Goal: Communication & Community: Answer question/provide support

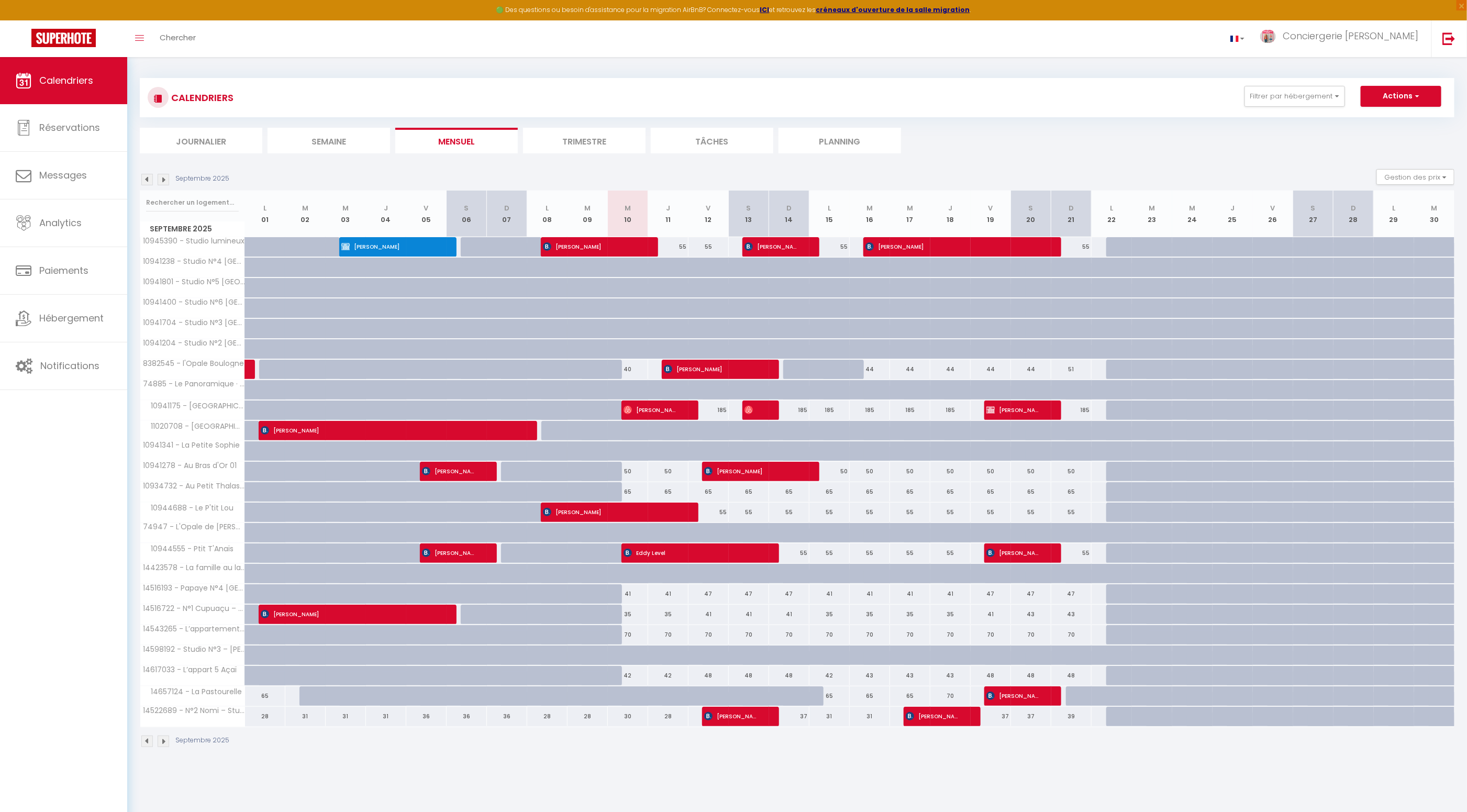
click at [202, 142] on li "Journalier" at bounding box center [201, 140] width 123 height 26
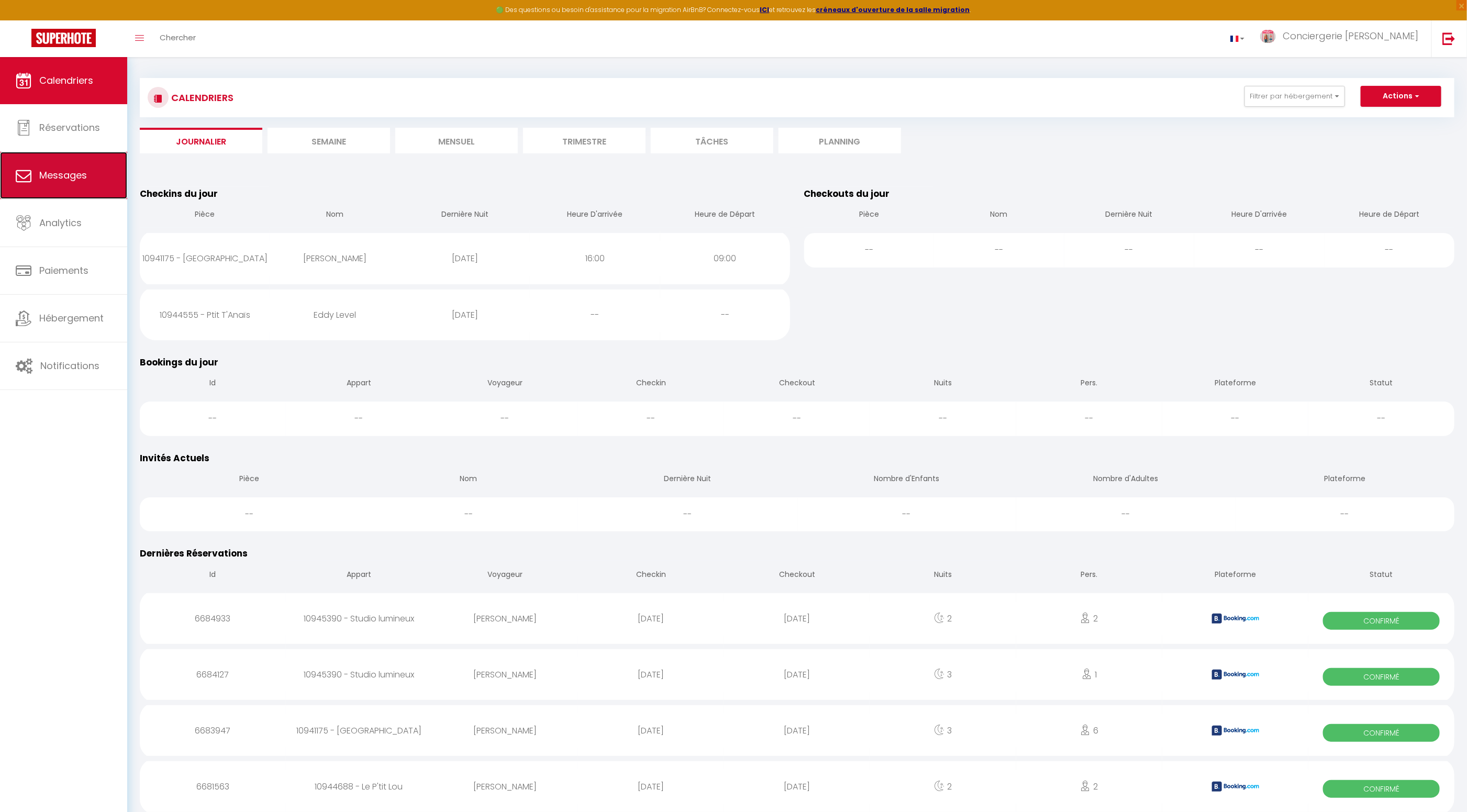
click at [61, 169] on span "Messages" at bounding box center [63, 175] width 48 height 13
select select "message"
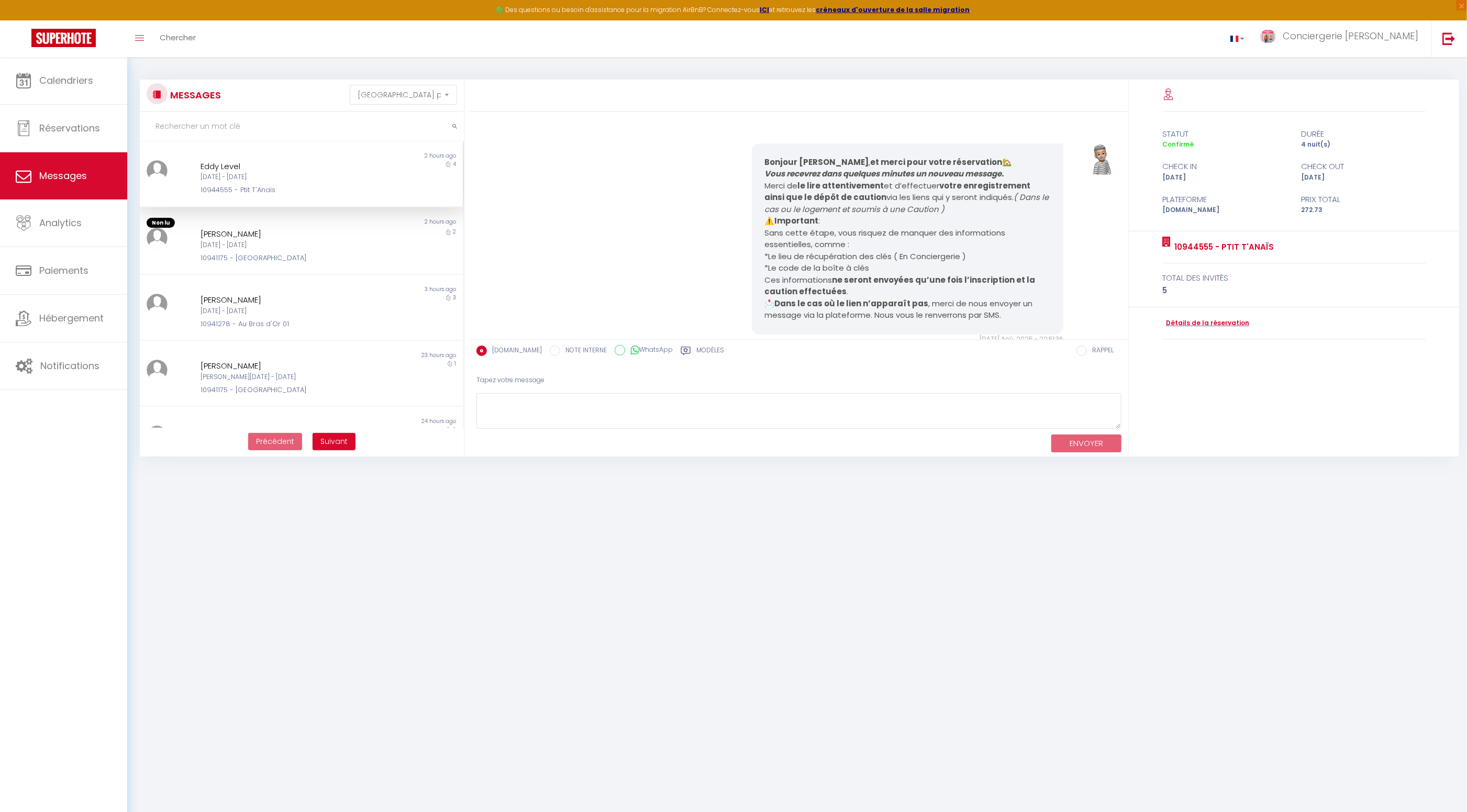
scroll to position [1967, 0]
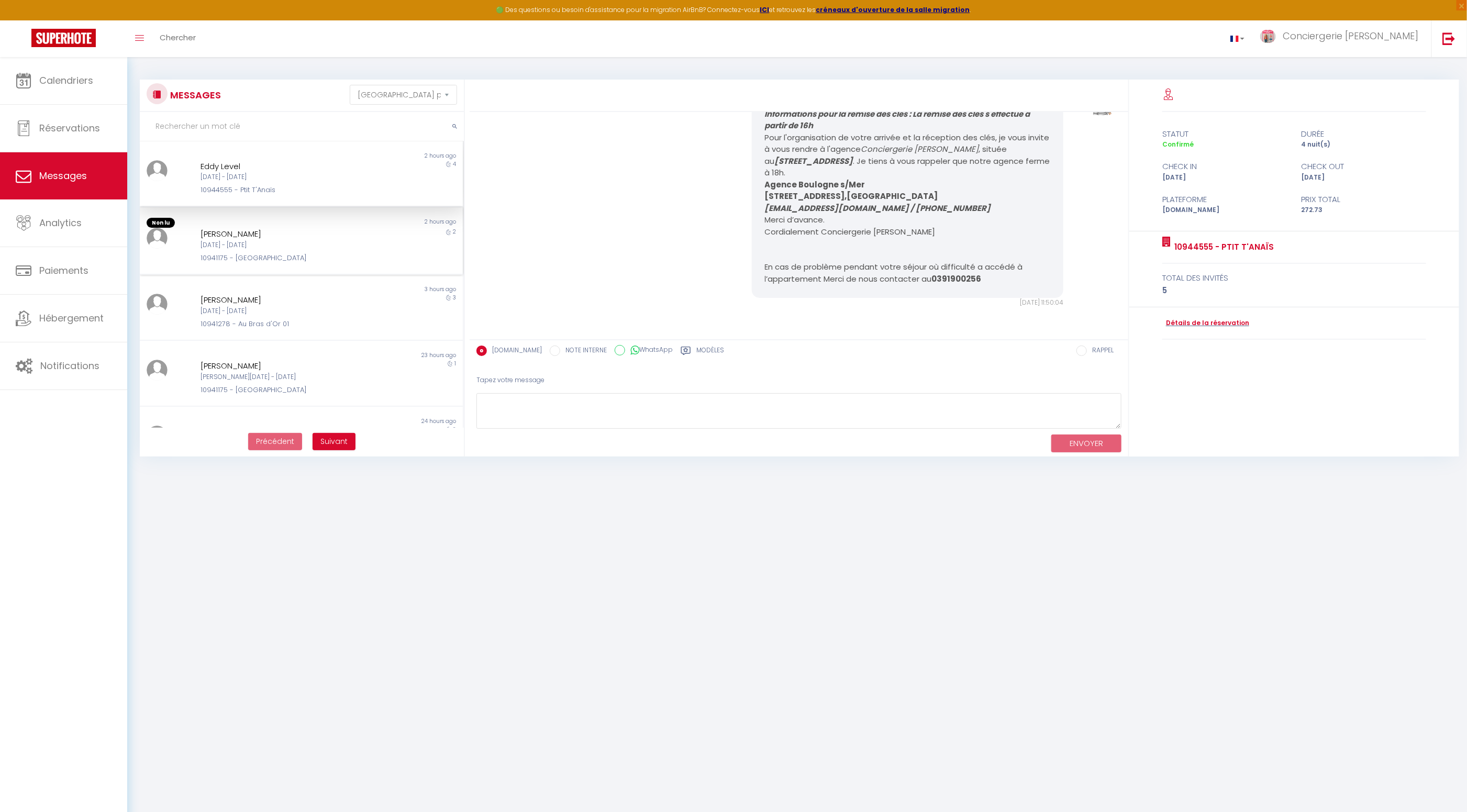
click at [255, 244] on div "[DATE] - [DATE]" at bounding box center [288, 245] width 175 height 10
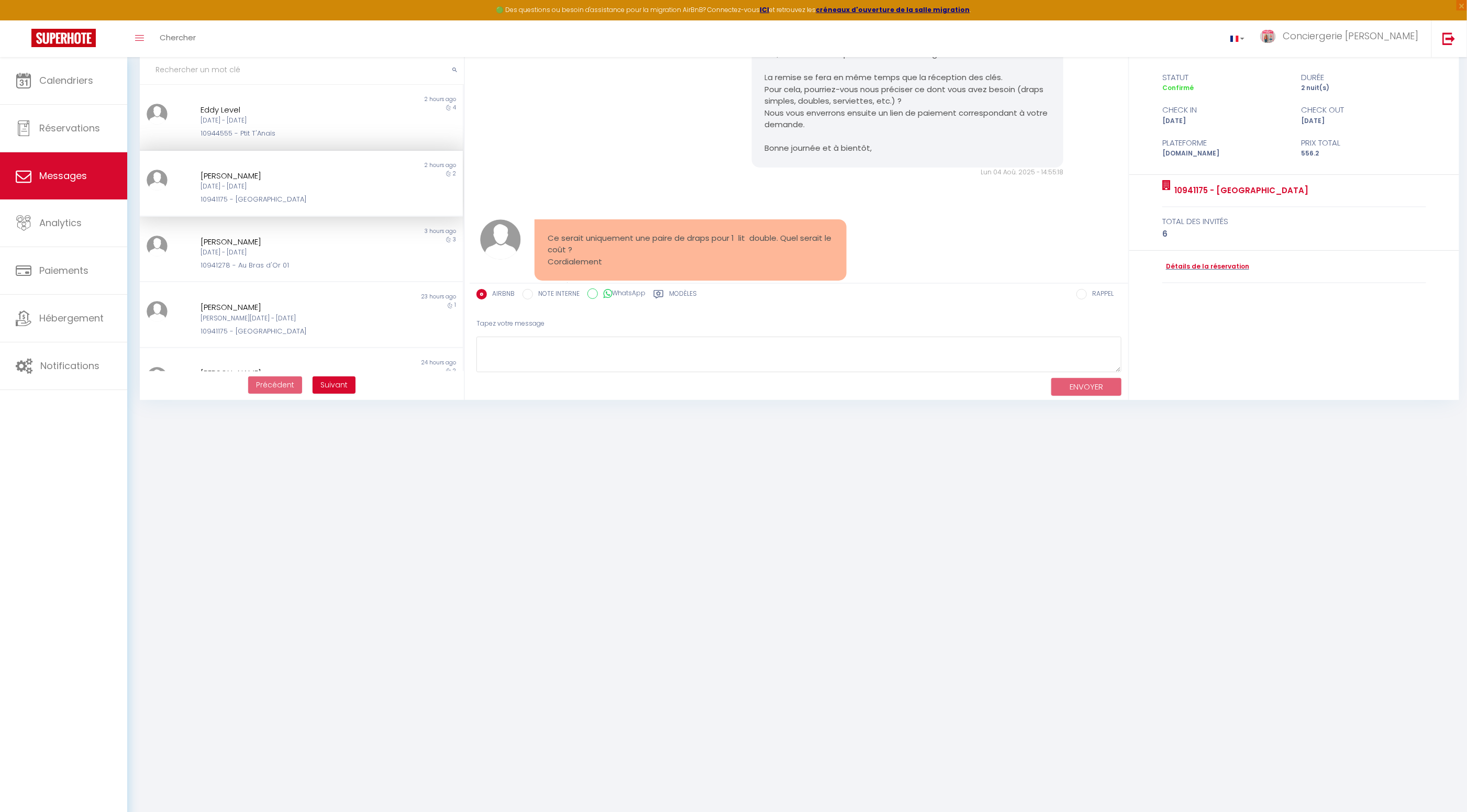
scroll to position [2605, 0]
click at [338, 124] on div "[DATE] - [DATE]" at bounding box center [288, 120] width 175 height 10
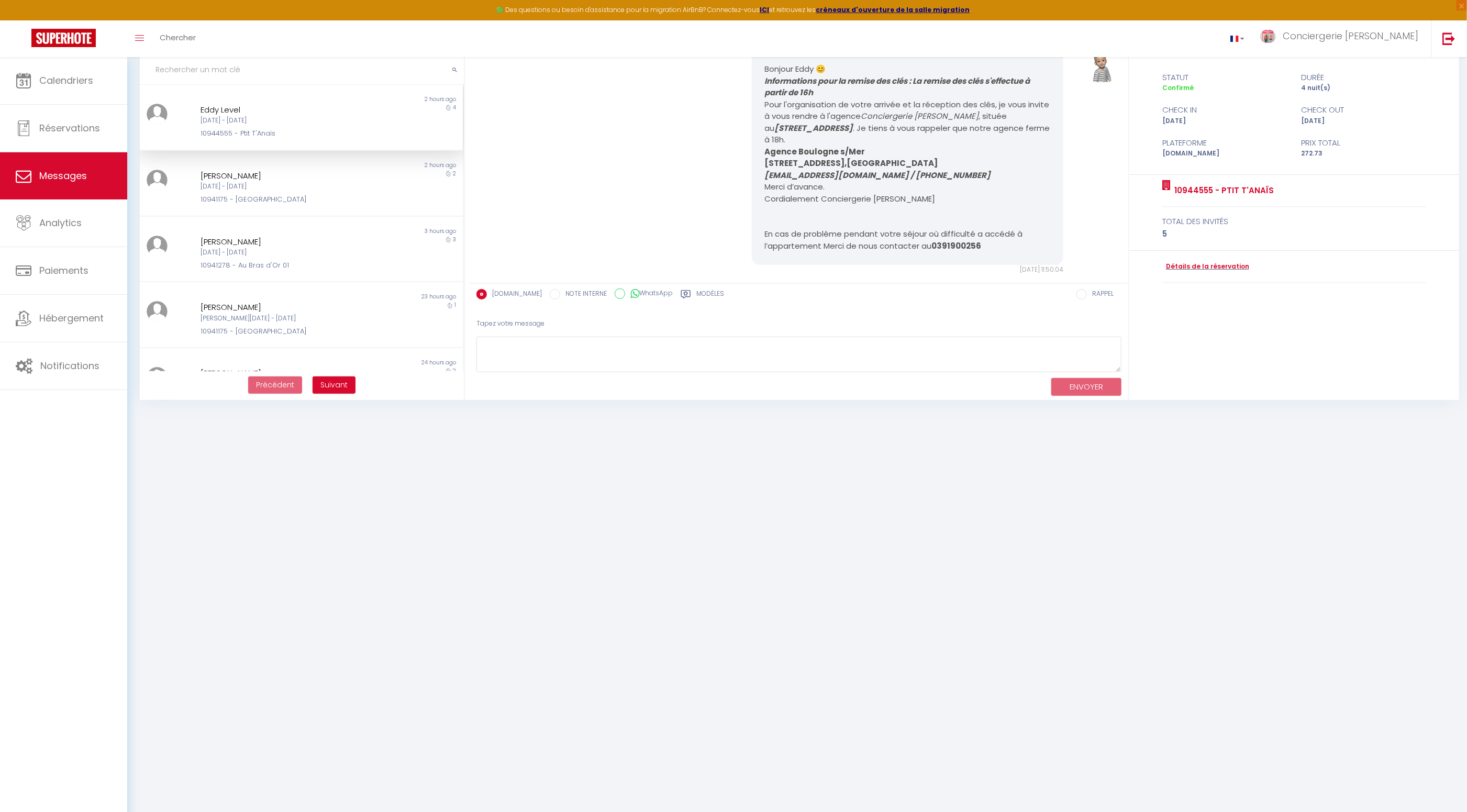
scroll to position [1967, 0]
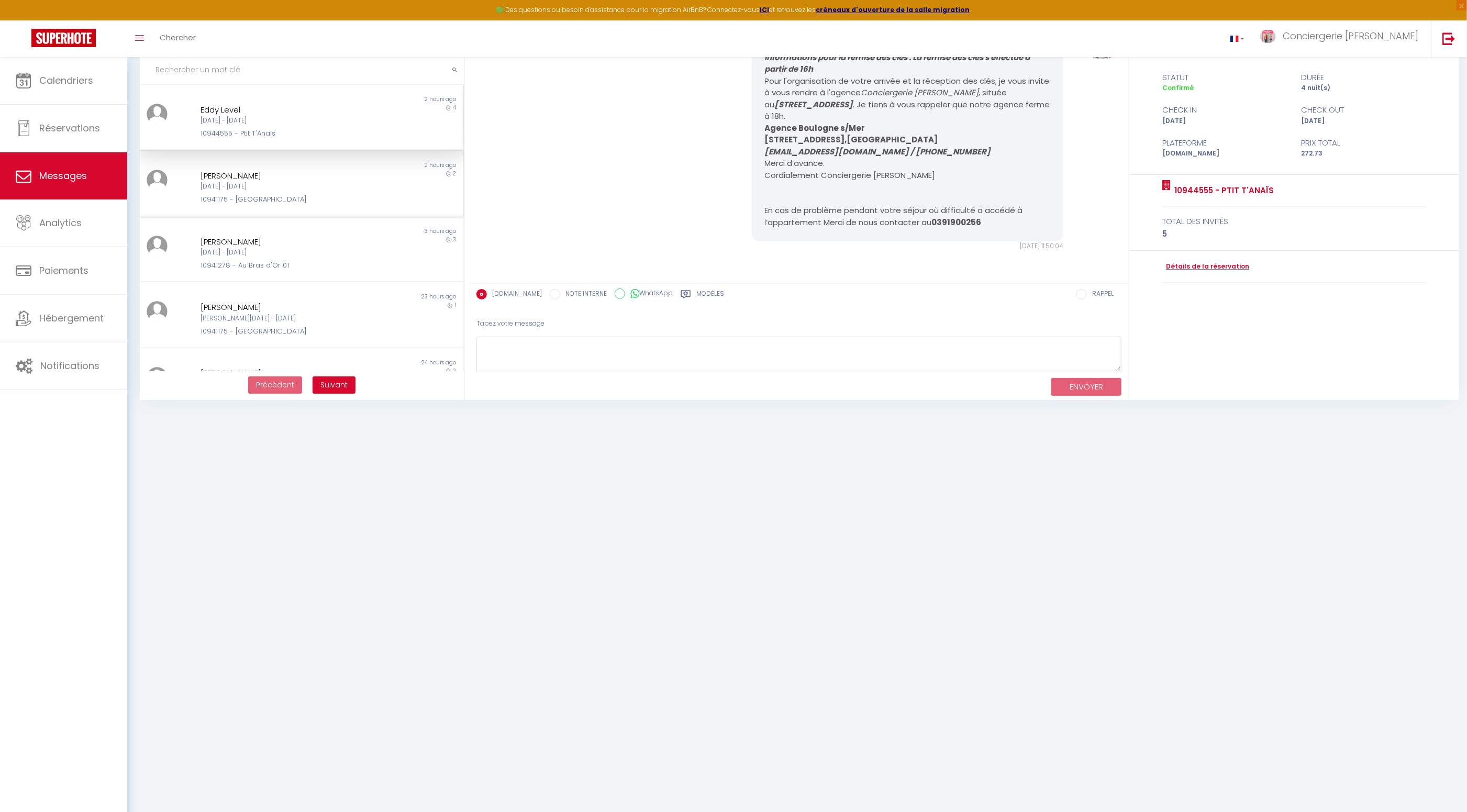
click at [356, 182] on div "[DATE] - [DATE]" at bounding box center [288, 186] width 175 height 10
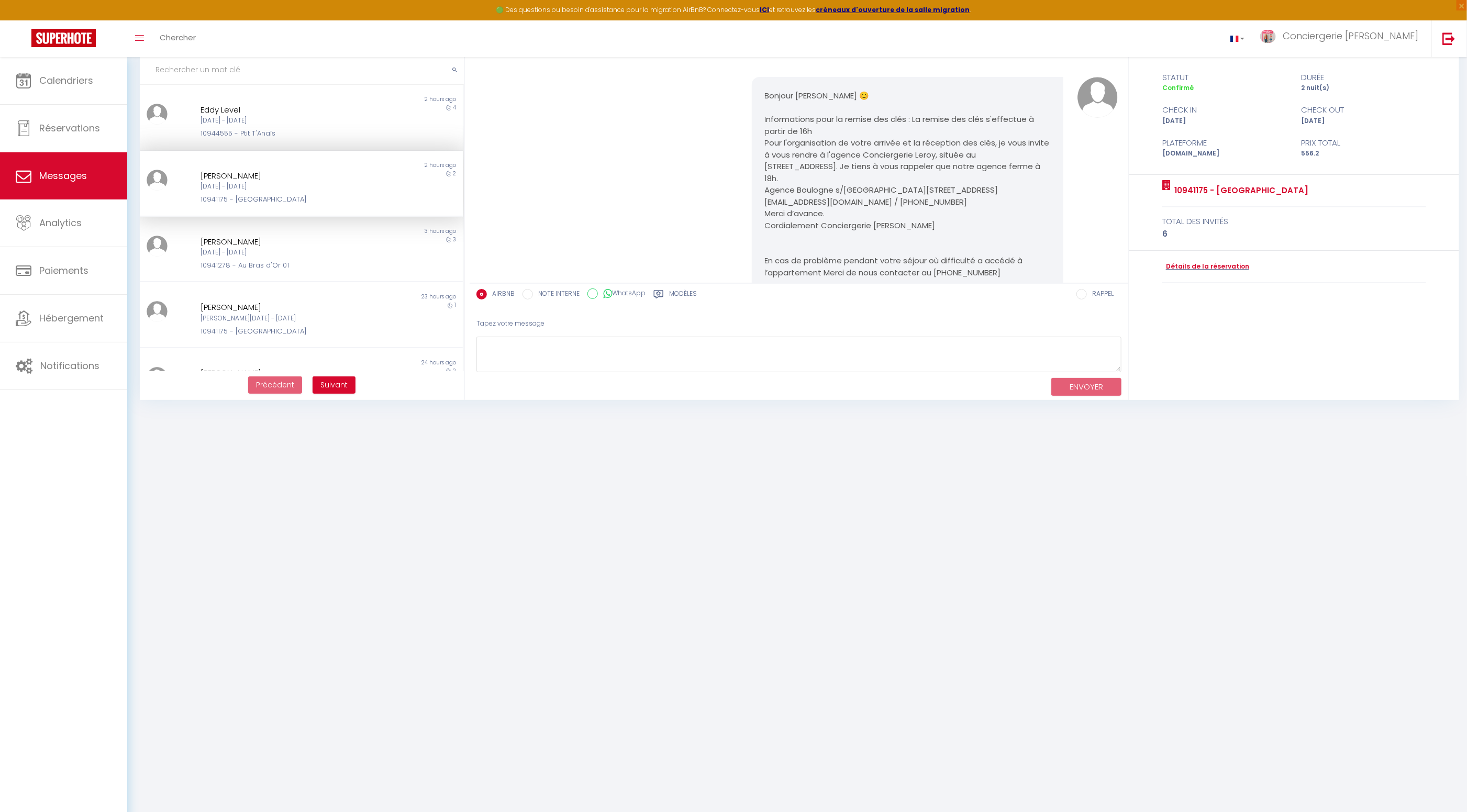
scroll to position [3115, 0]
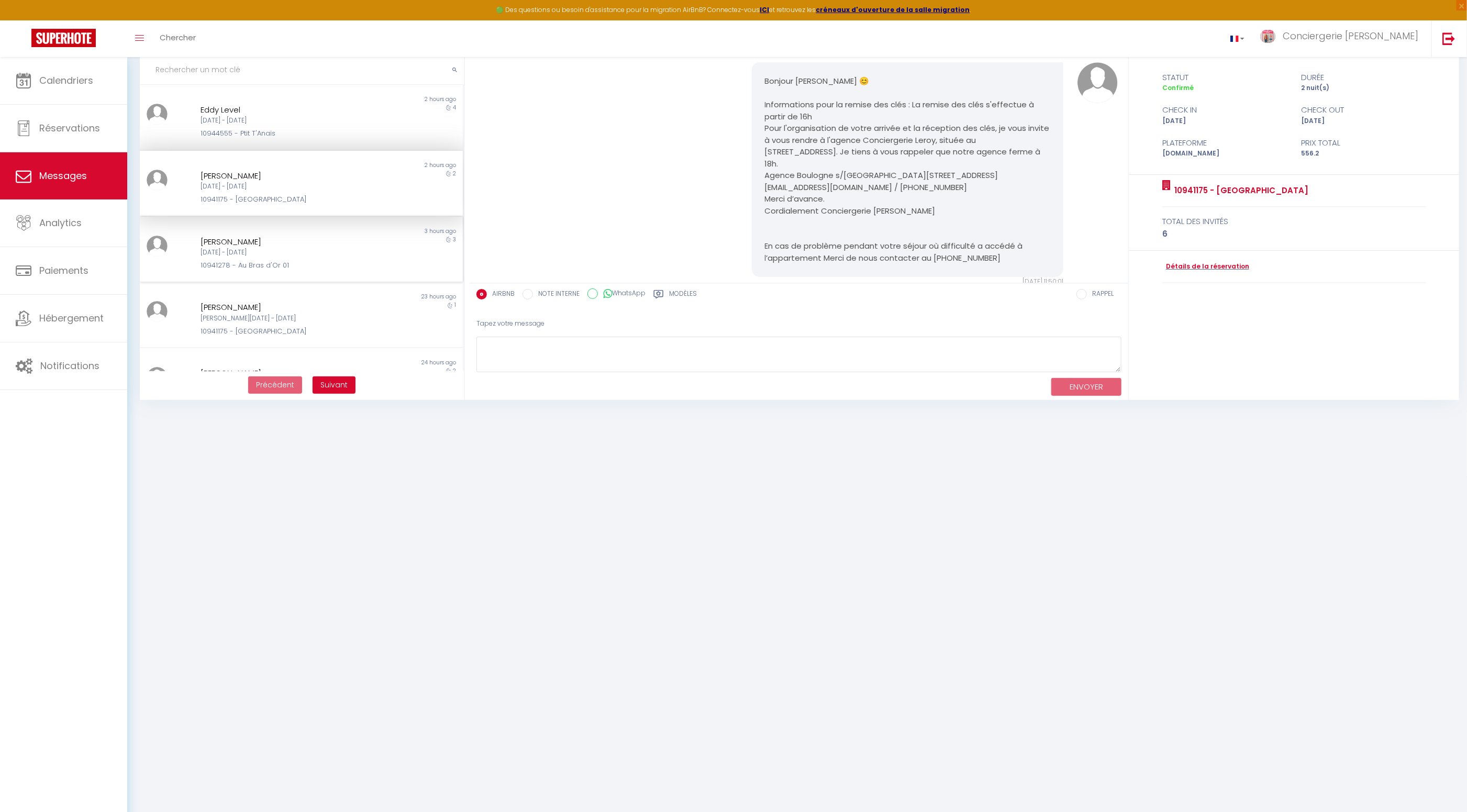
click at [312, 256] on div "[DATE] - [DATE]" at bounding box center [288, 253] width 175 height 10
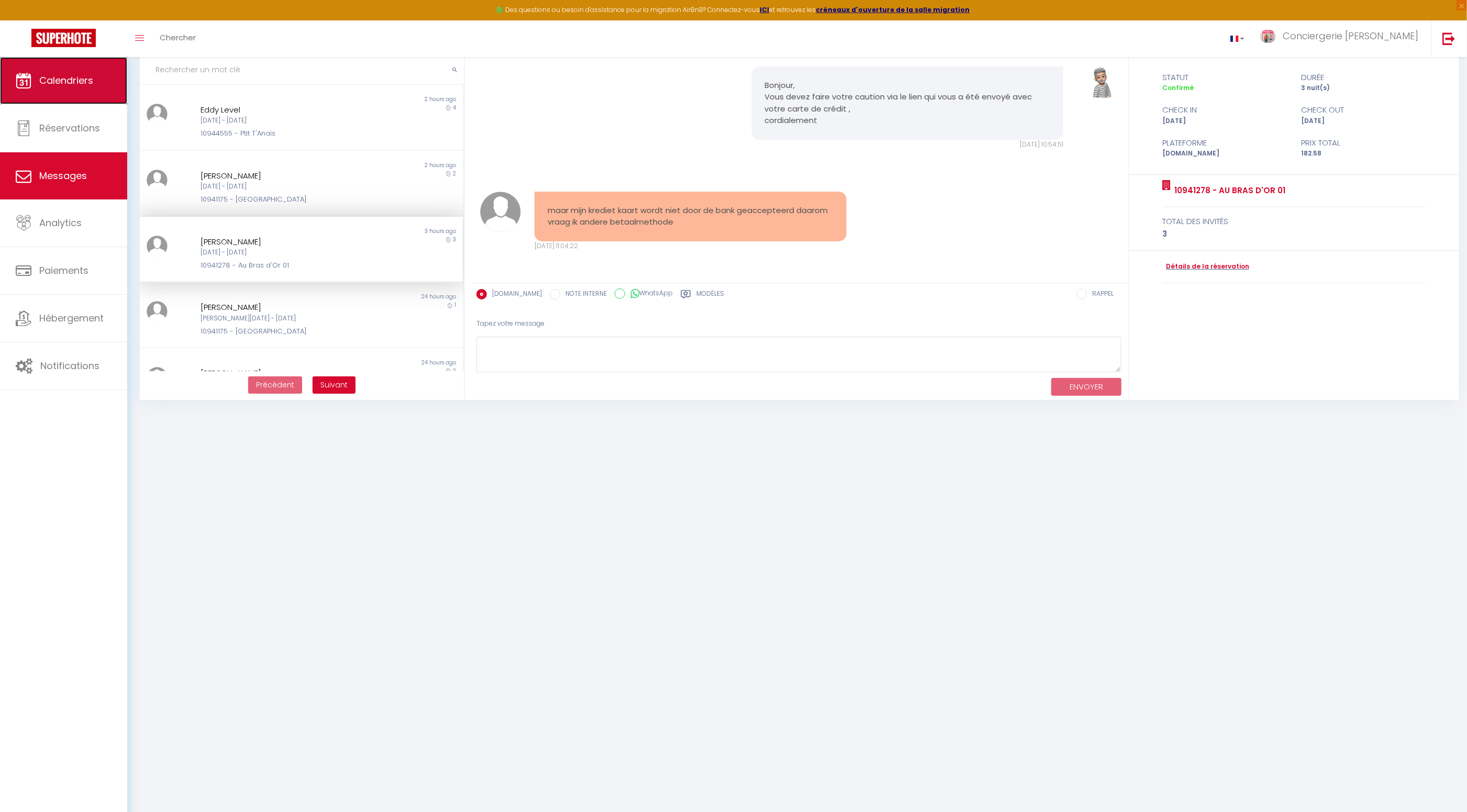
click at [63, 87] on link "Calendriers" at bounding box center [64, 80] width 127 height 47
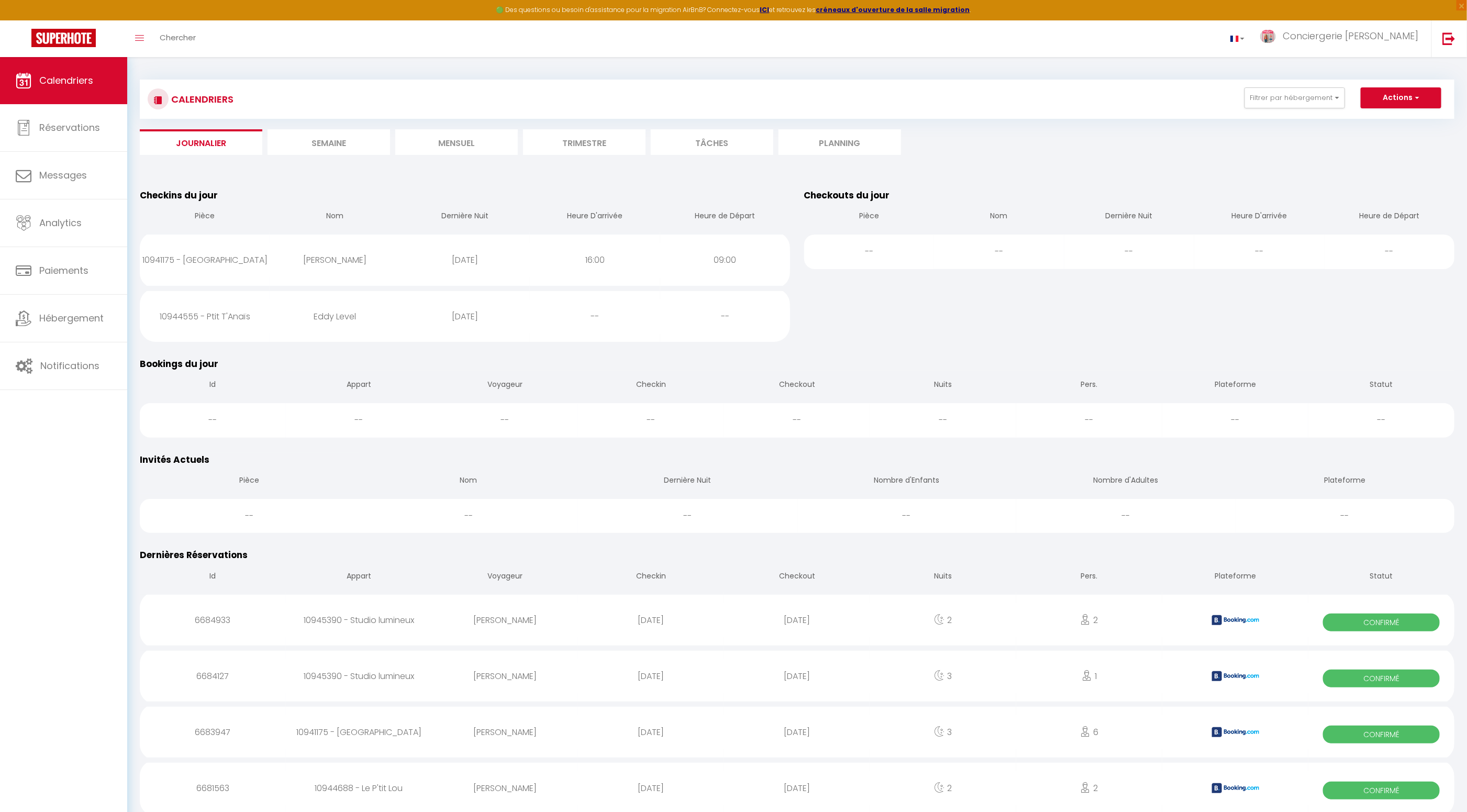
scroll to position [10, 0]
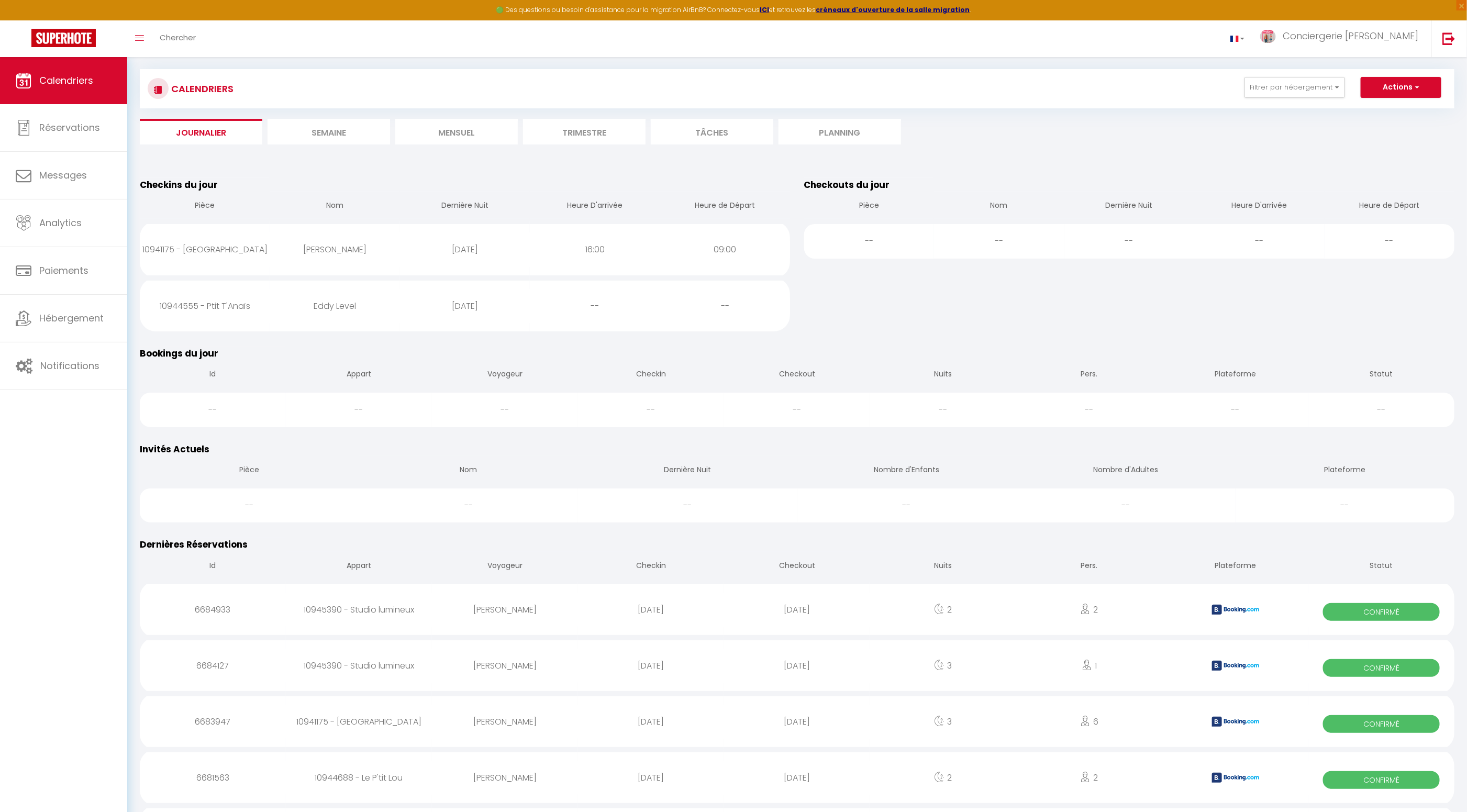
click at [460, 132] on li "Mensuel" at bounding box center [457, 132] width 123 height 26
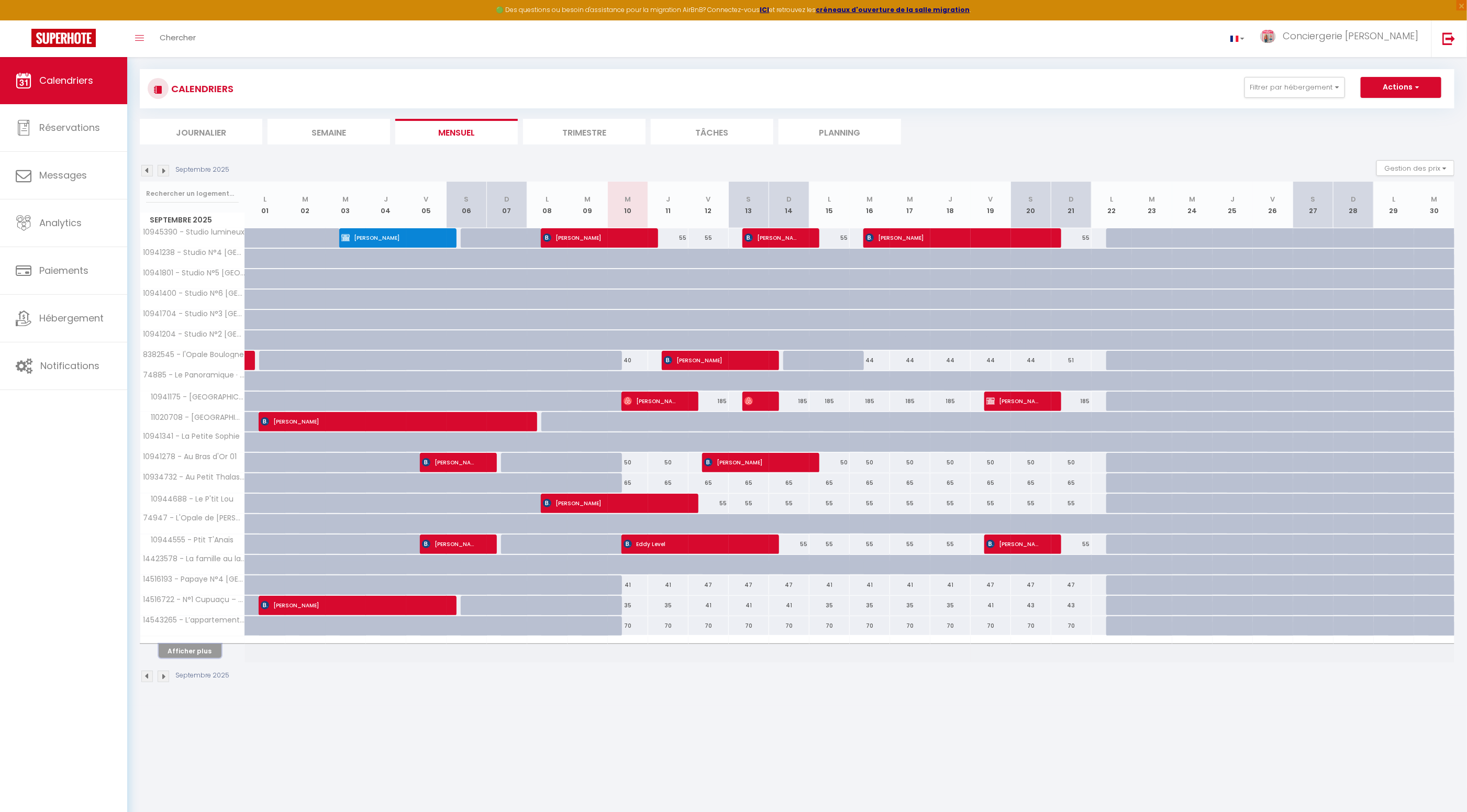
click at [196, 647] on button "Afficher plus" at bounding box center [190, 651] width 63 height 14
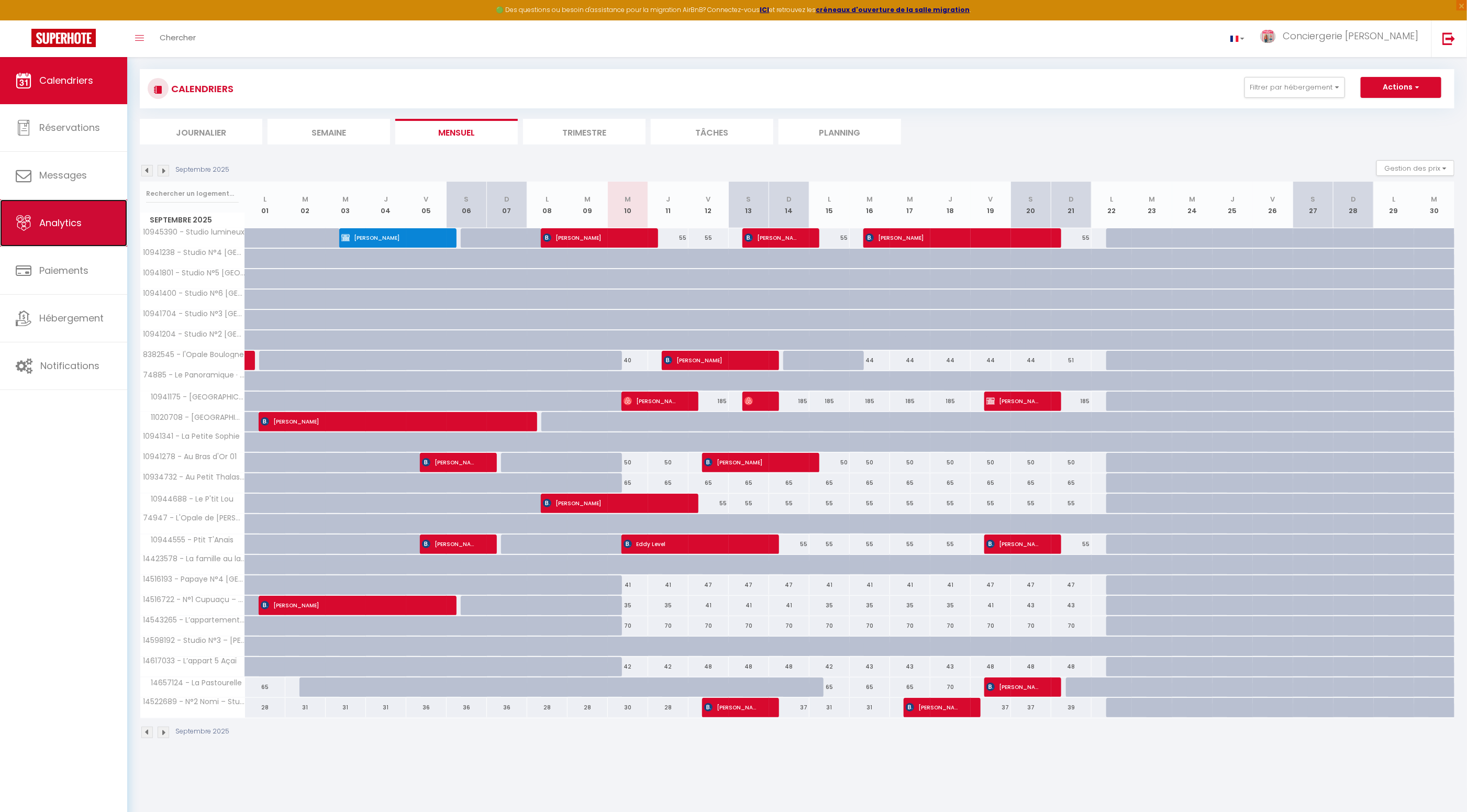
click at [64, 230] on link "Analytics" at bounding box center [64, 223] width 127 height 47
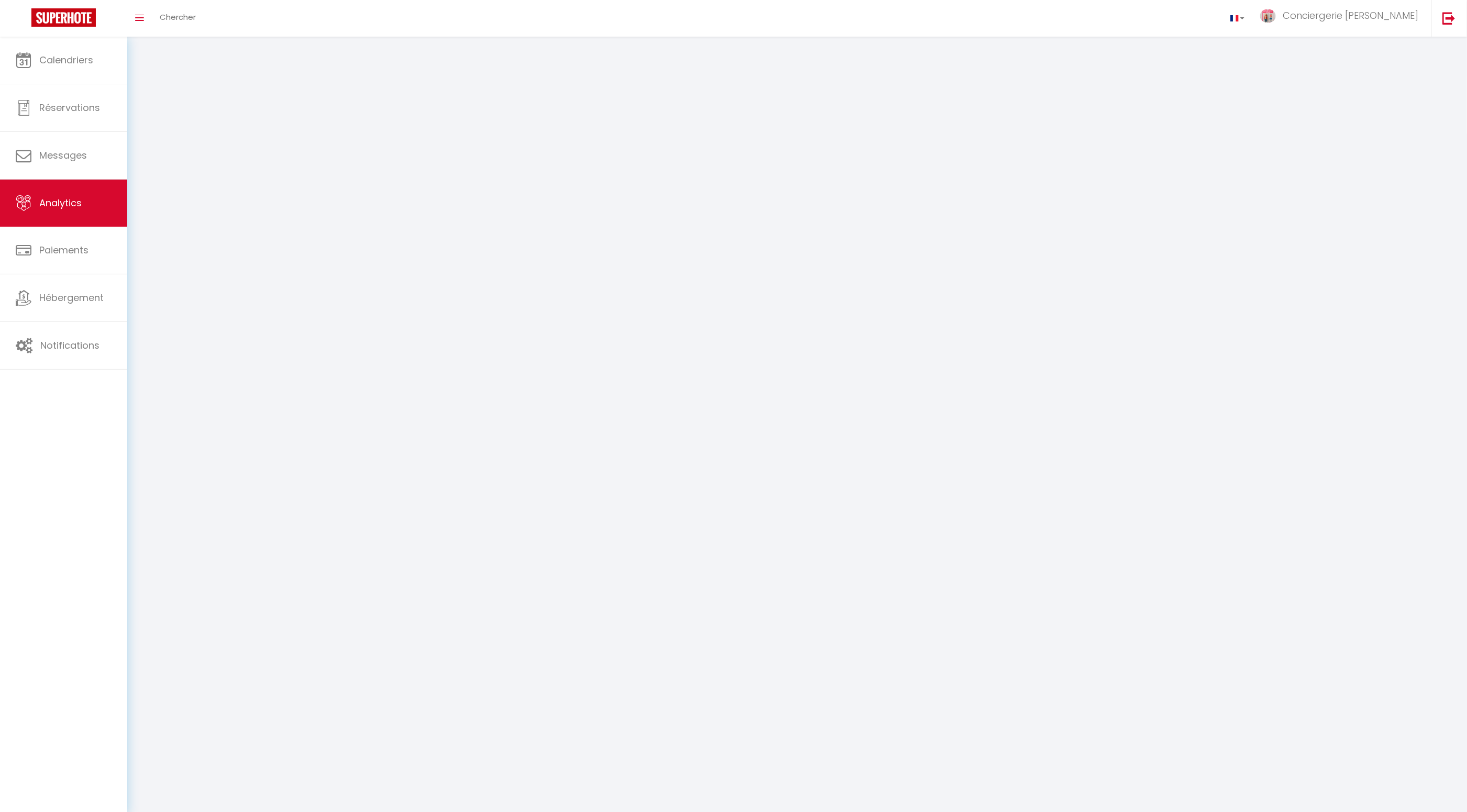
select select "2025"
select select "9"
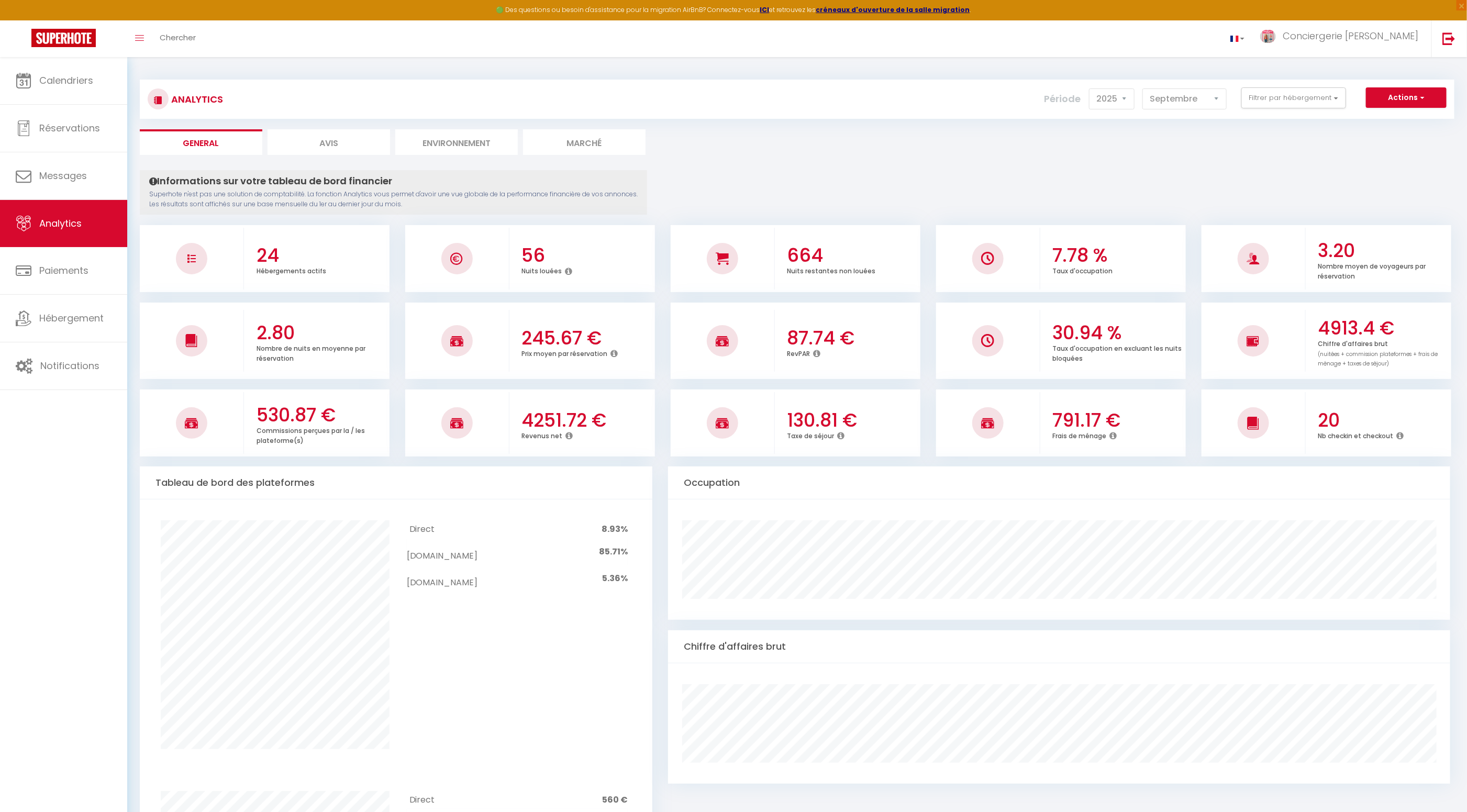
click at [335, 144] on li "Avis" at bounding box center [328, 142] width 123 height 26
select select "2025"
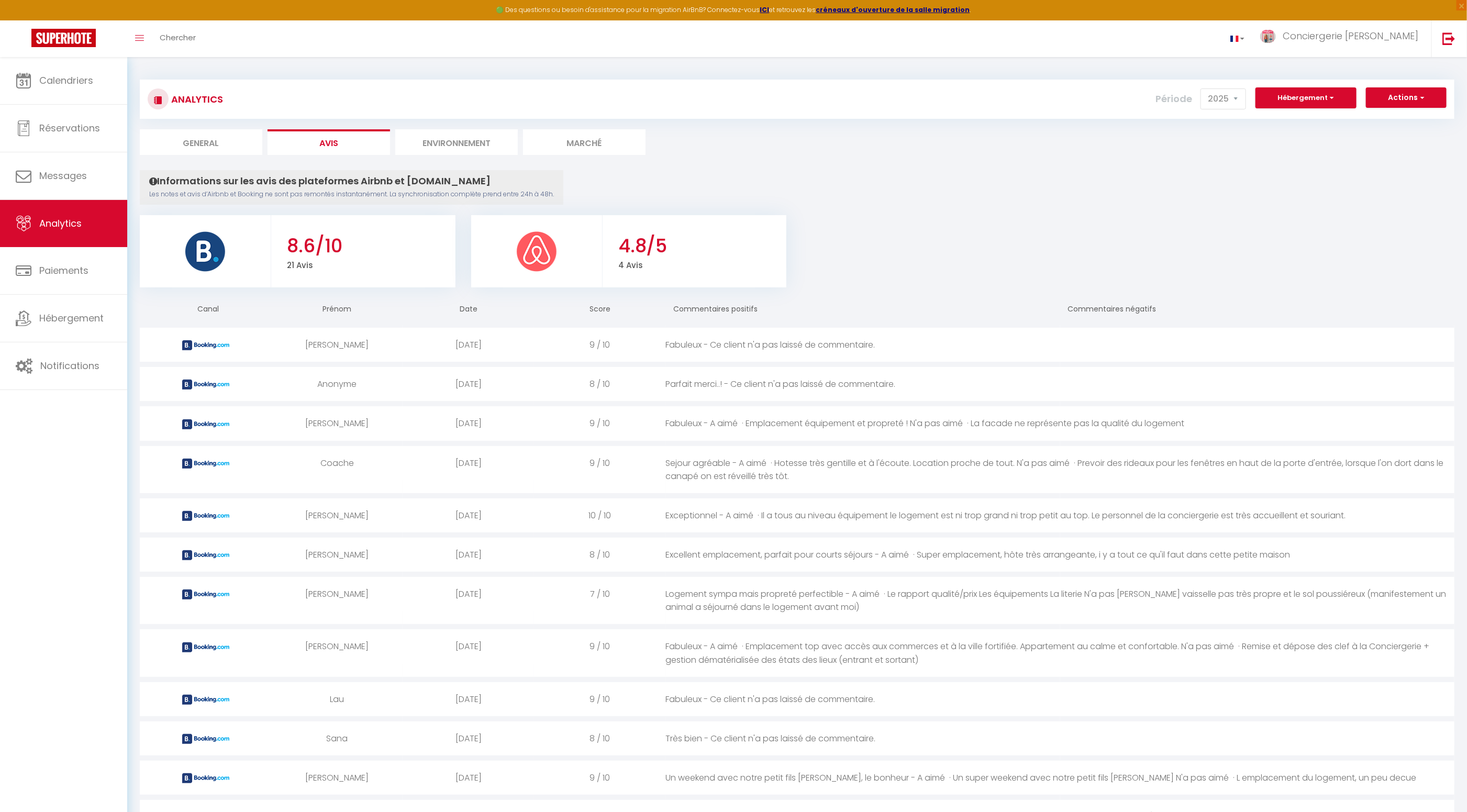
click at [202, 144] on li "General" at bounding box center [201, 142] width 123 height 26
select select "2025"
select select "9"
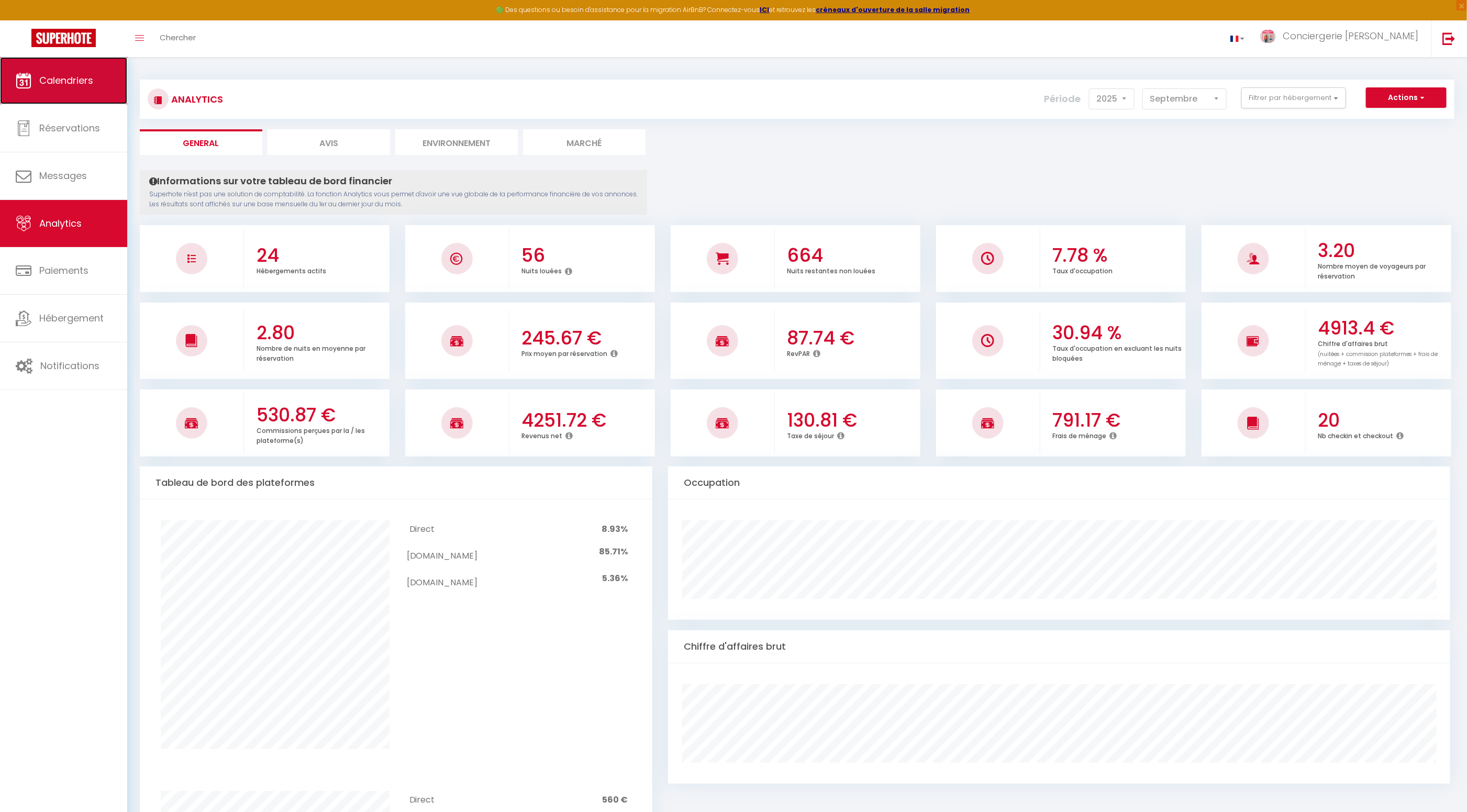
click at [104, 90] on link "Calendriers" at bounding box center [64, 80] width 127 height 47
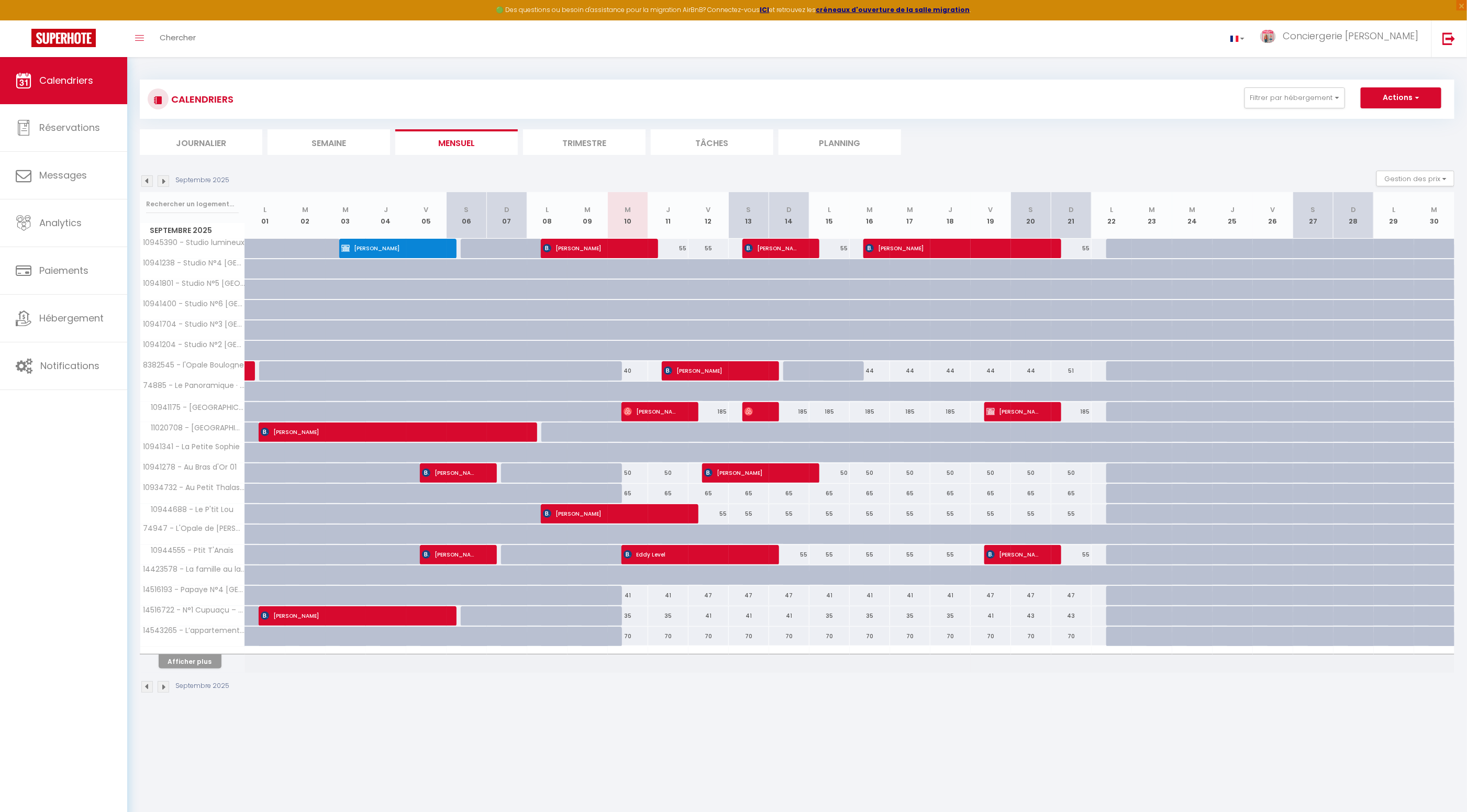
click at [225, 144] on li "Journalier" at bounding box center [201, 142] width 123 height 26
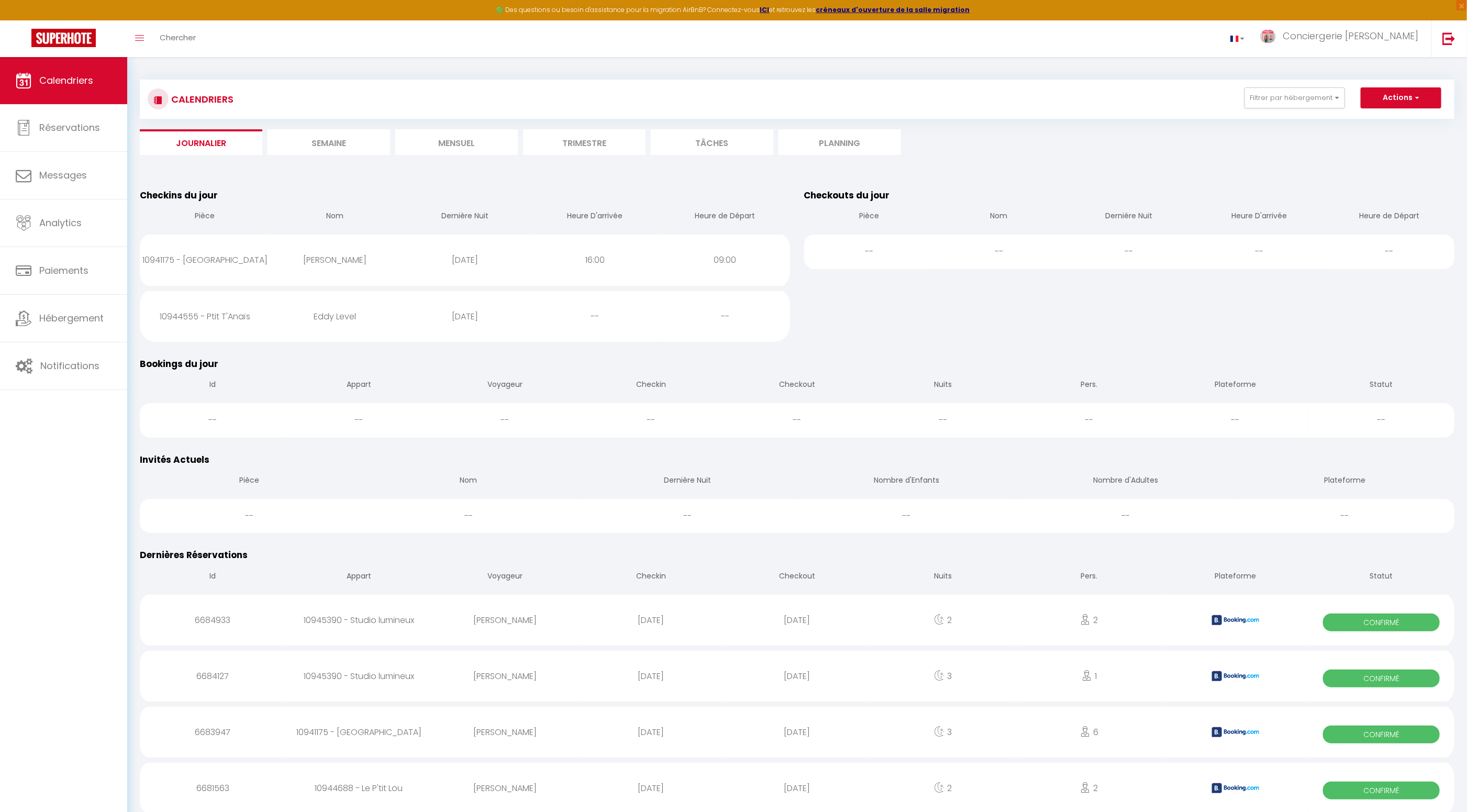
click at [199, 144] on li "Journalier" at bounding box center [201, 142] width 123 height 26
click at [320, 148] on li "Semaine" at bounding box center [328, 142] width 123 height 26
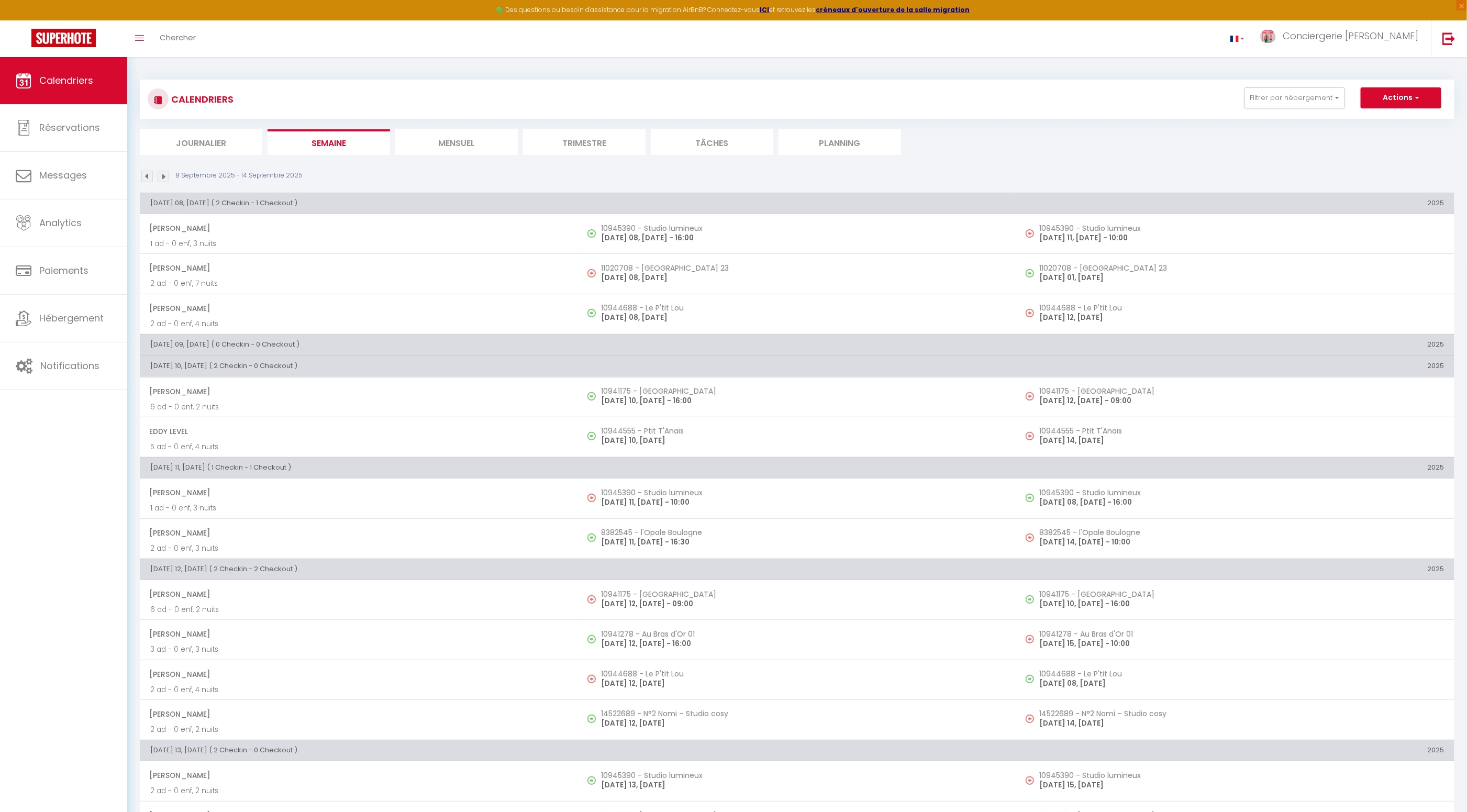
click at [433, 144] on li "Mensuel" at bounding box center [457, 142] width 123 height 26
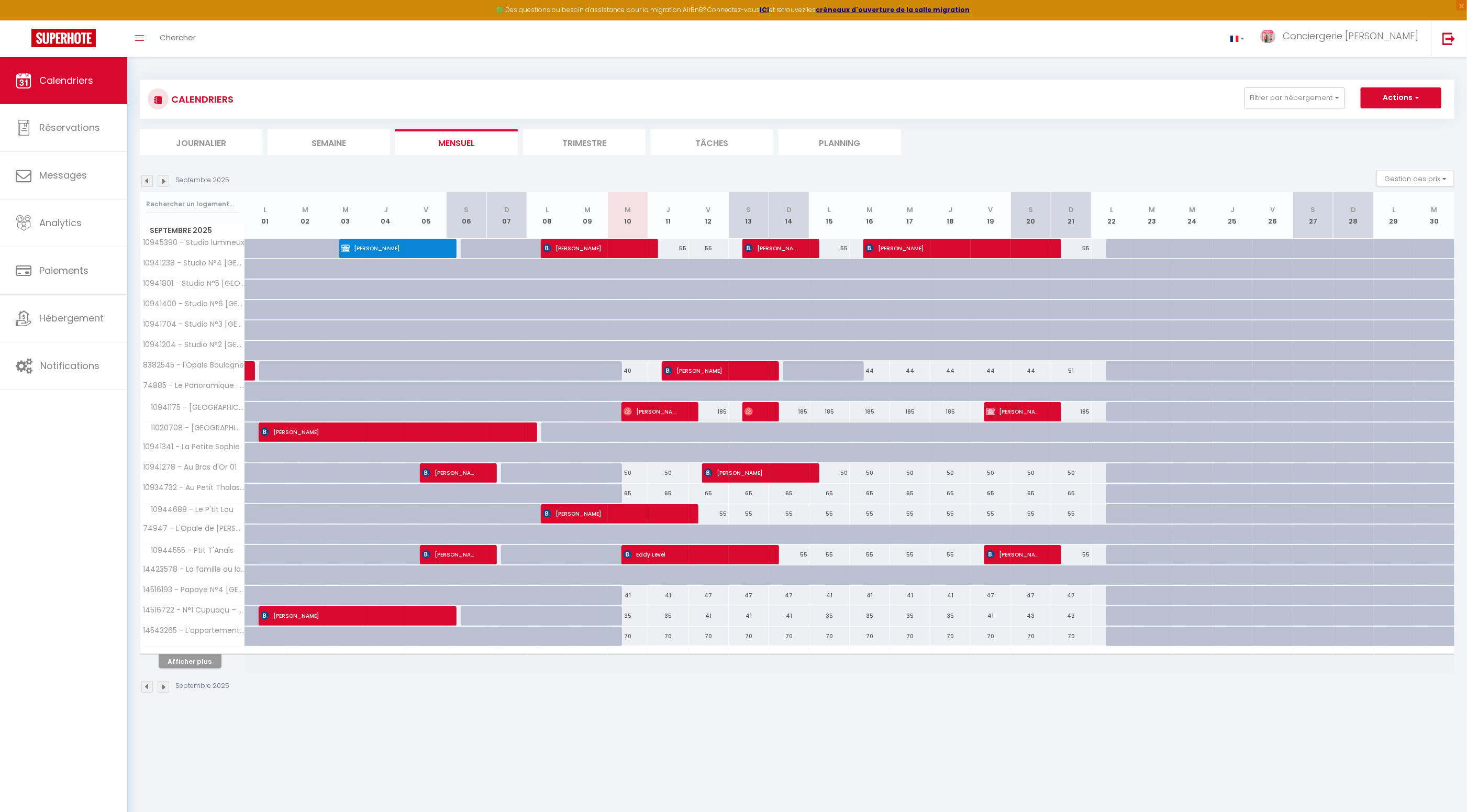
click at [333, 144] on li "Semaine" at bounding box center [328, 142] width 123 height 26
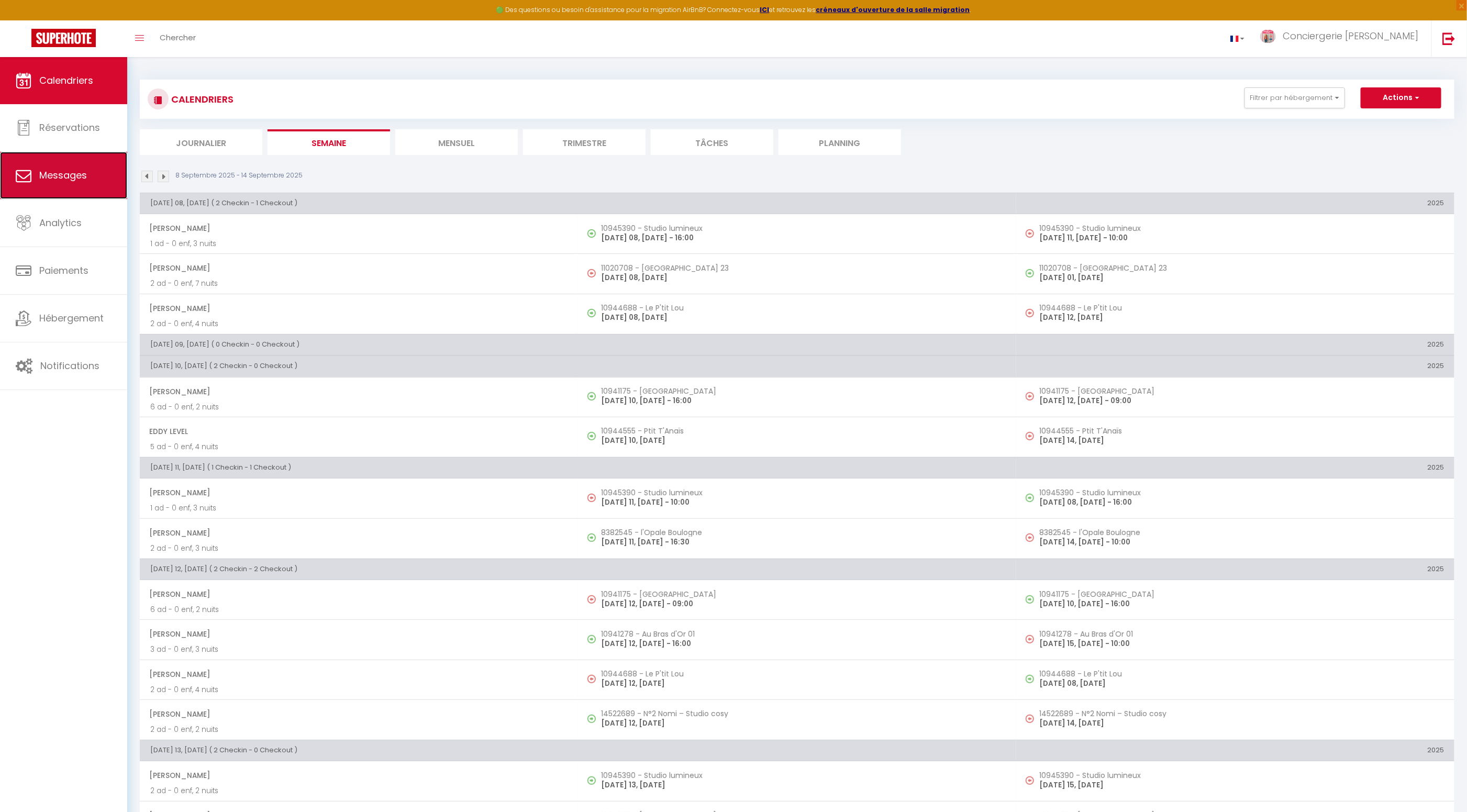
click at [73, 174] on span "Messages" at bounding box center [63, 175] width 48 height 13
select select "message"
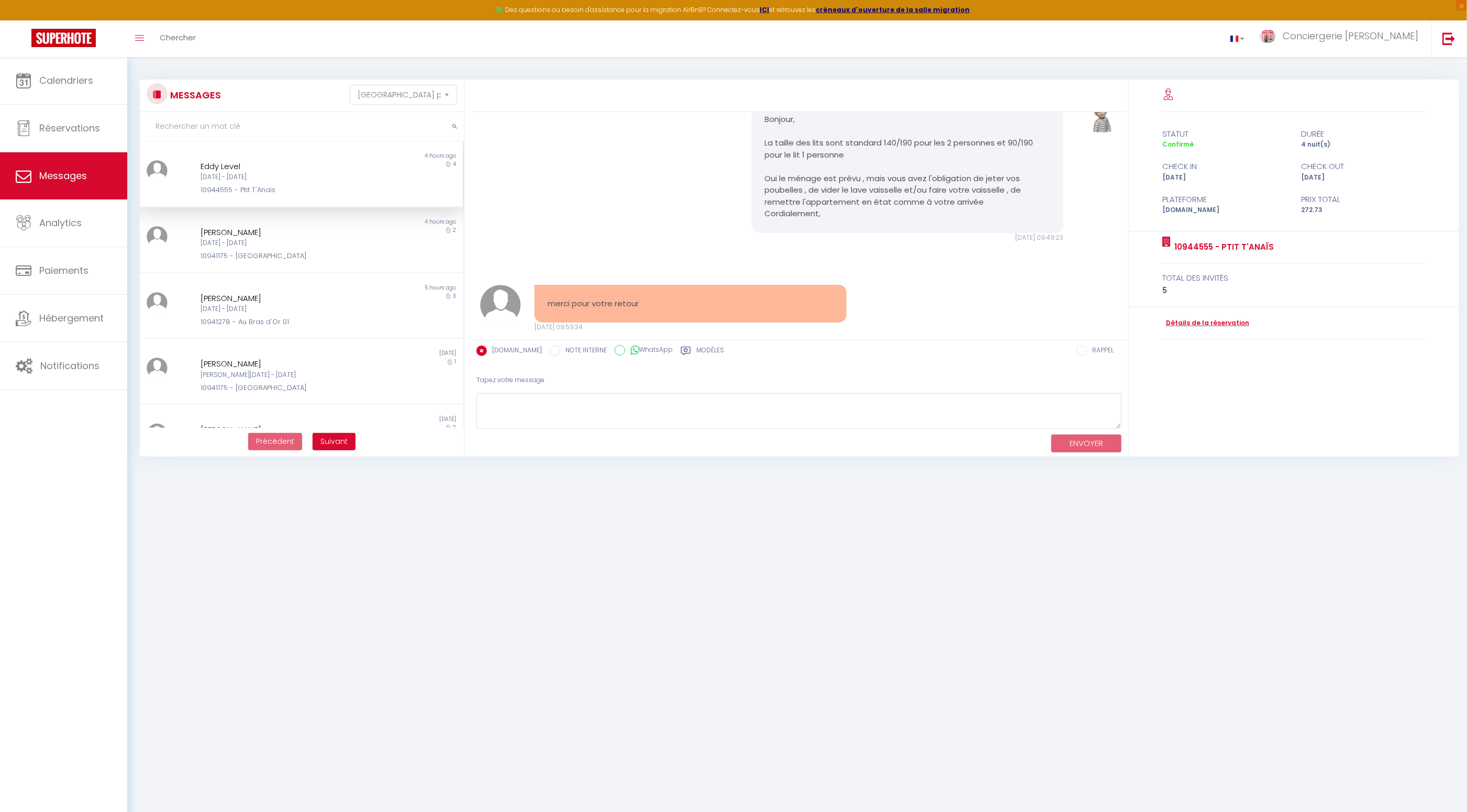
scroll to position [1601, 0]
click at [299, 242] on div "[DATE] - [DATE]" at bounding box center [288, 243] width 175 height 10
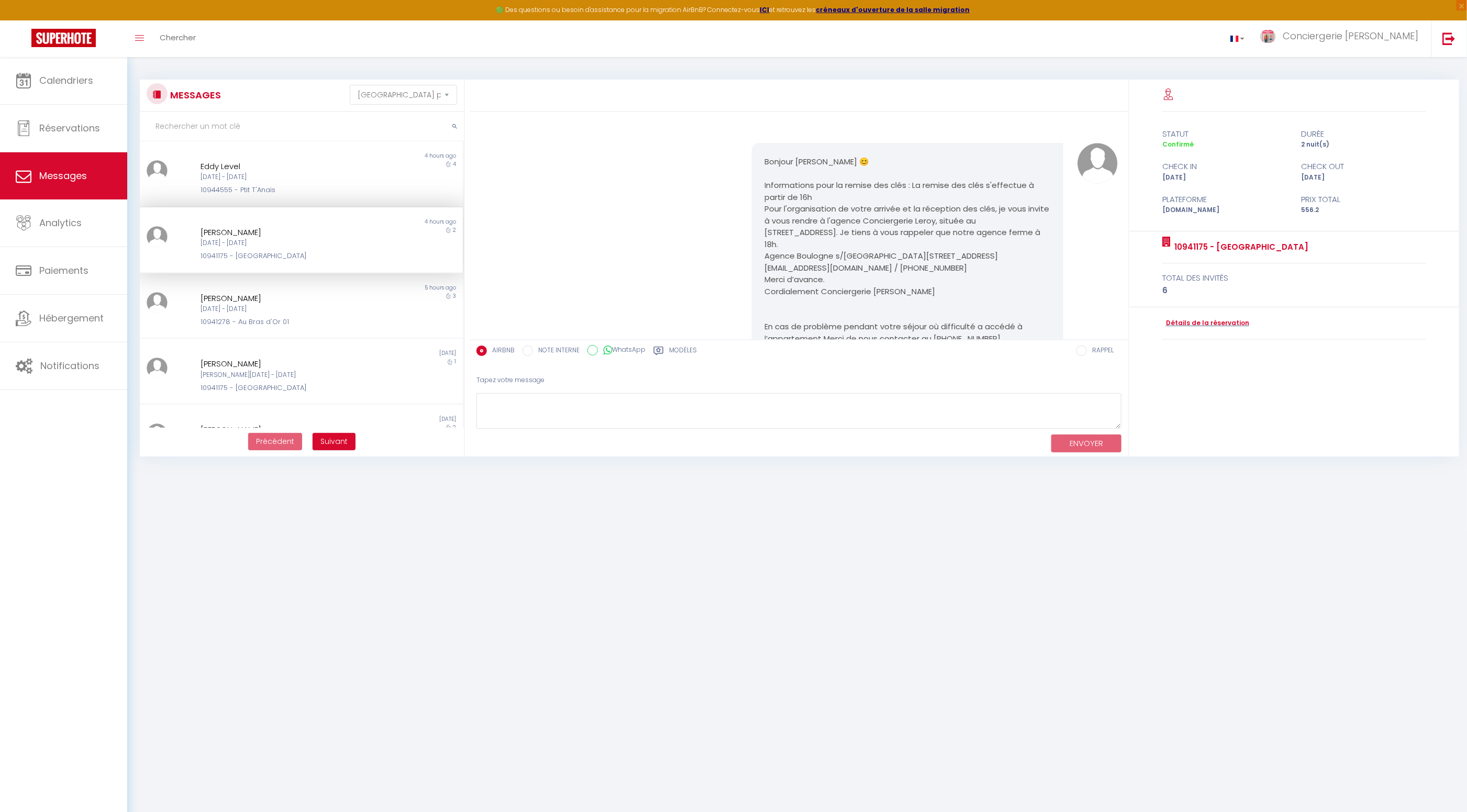
scroll to position [3070, 0]
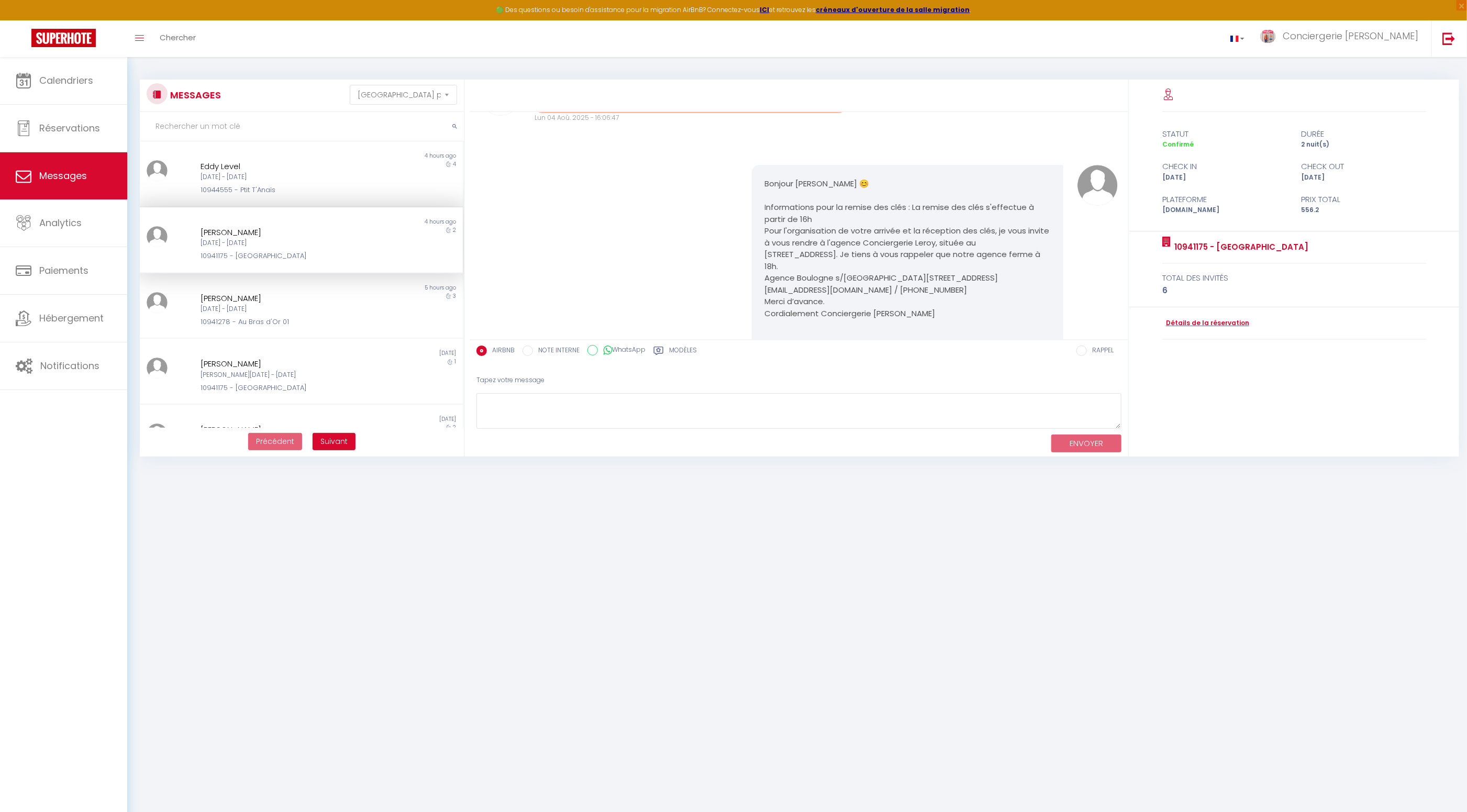
click at [281, 237] on div "[PERSON_NAME] [DATE] - [DATE] 10941175 - [GEOGRAPHIC_DATA]" at bounding box center [288, 244] width 188 height 36
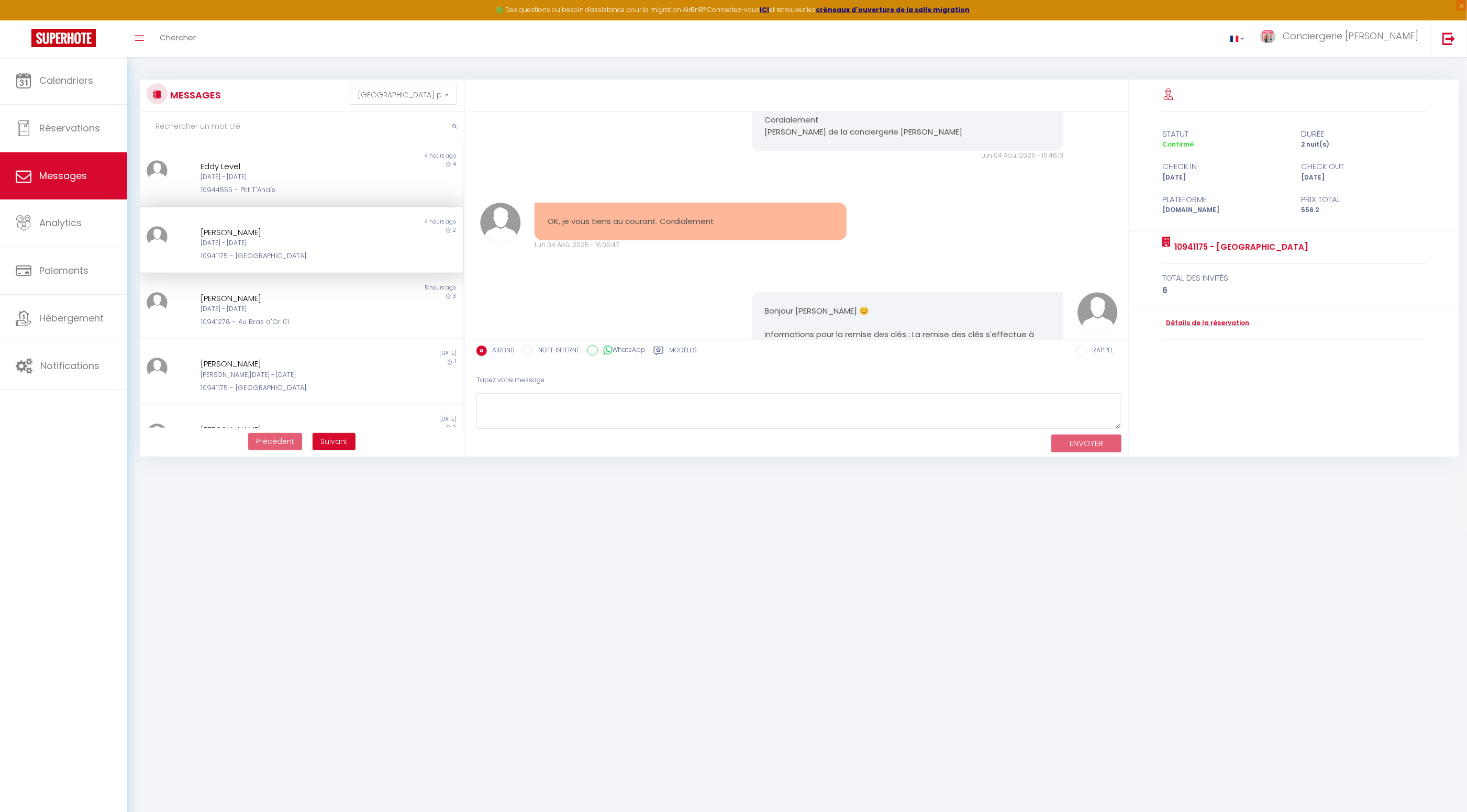
scroll to position [3115, 0]
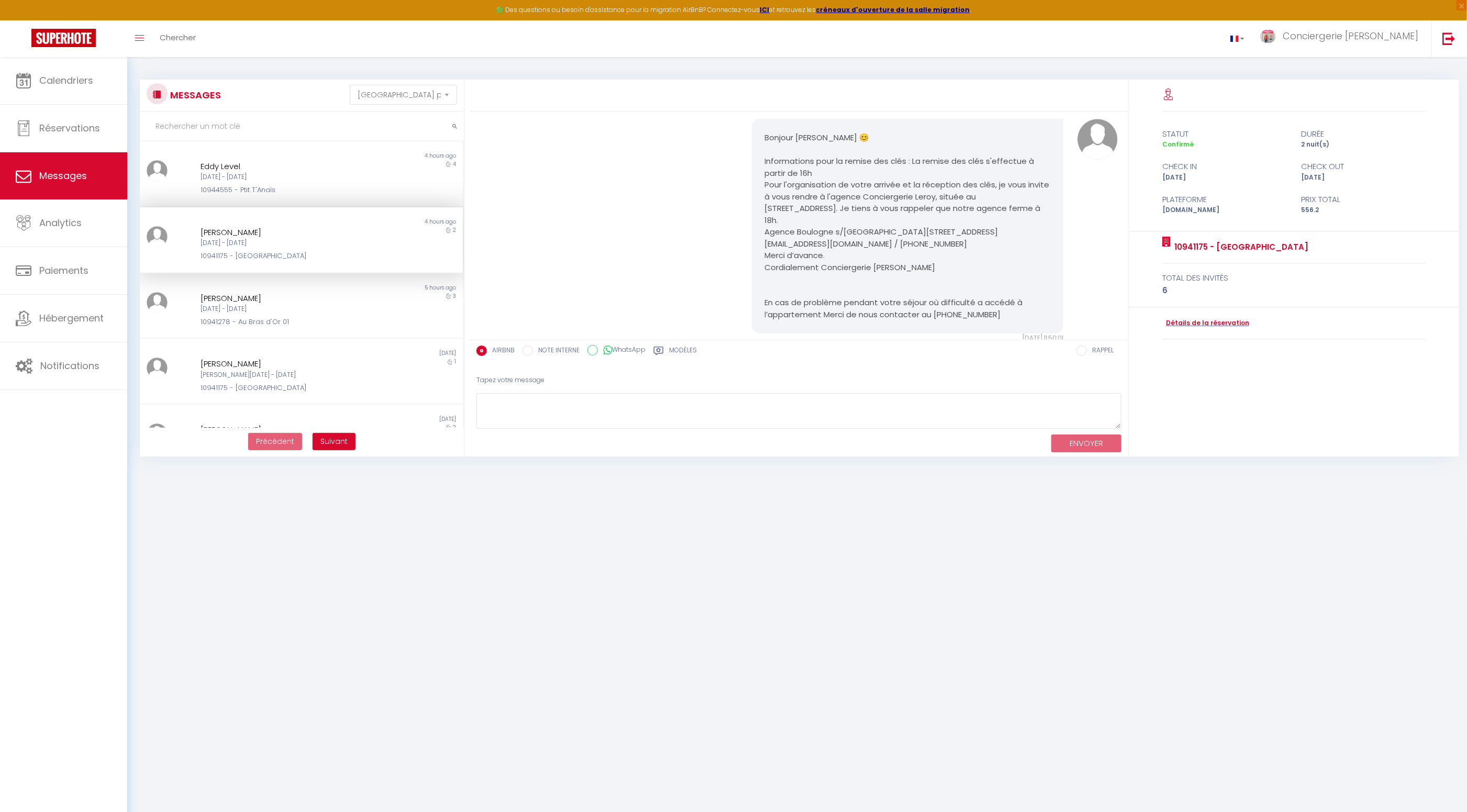
click at [511, 266] on div "Bonjour [PERSON_NAME] 😊 Informations pour la remise des clés : La remise des cl…" at bounding box center [799, 231] width 651 height 267
click at [84, 86] on span "Calendriers" at bounding box center [66, 80] width 54 height 13
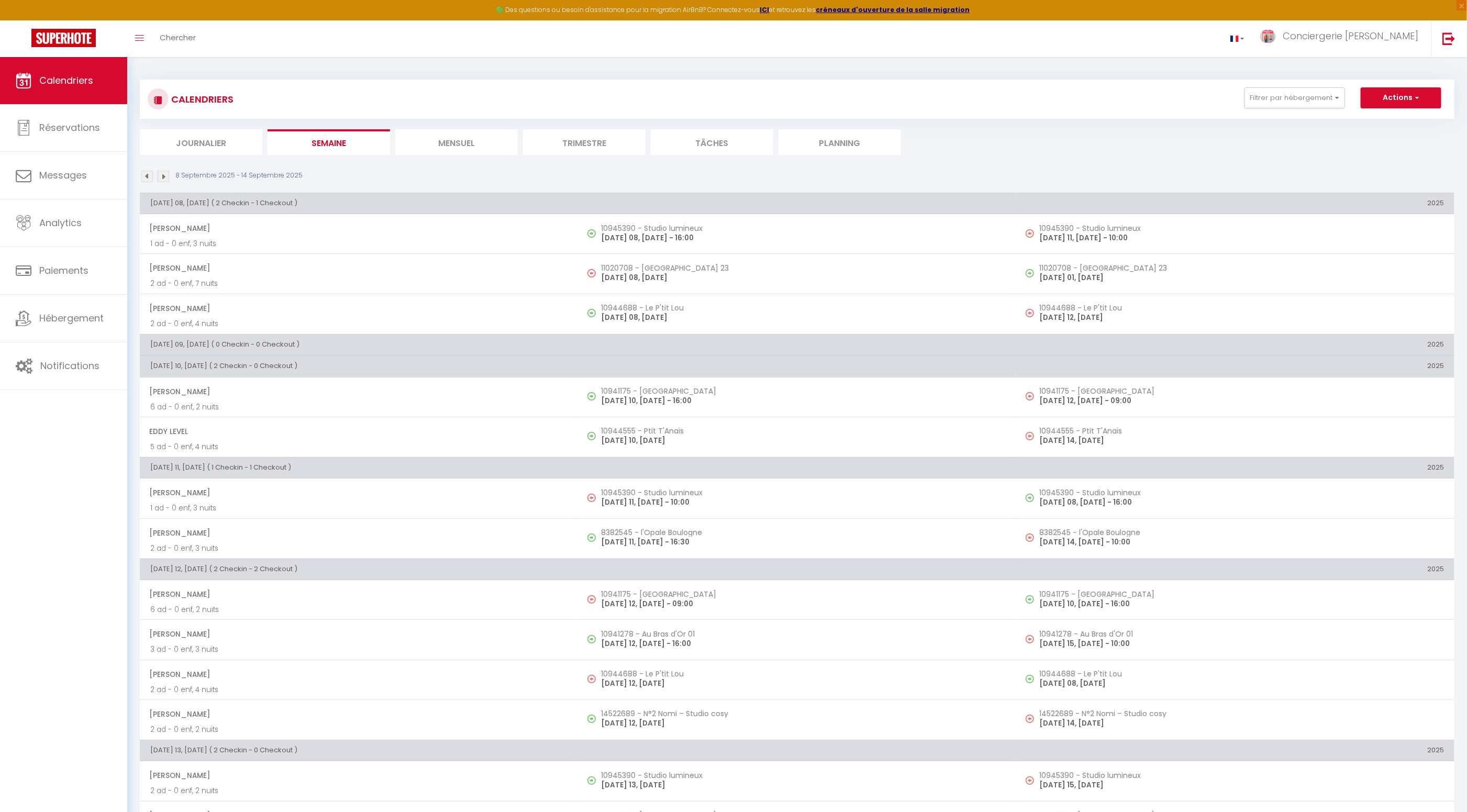
click at [202, 141] on li "Journalier" at bounding box center [201, 142] width 123 height 26
